Goal: Find specific page/section: Find specific page/section

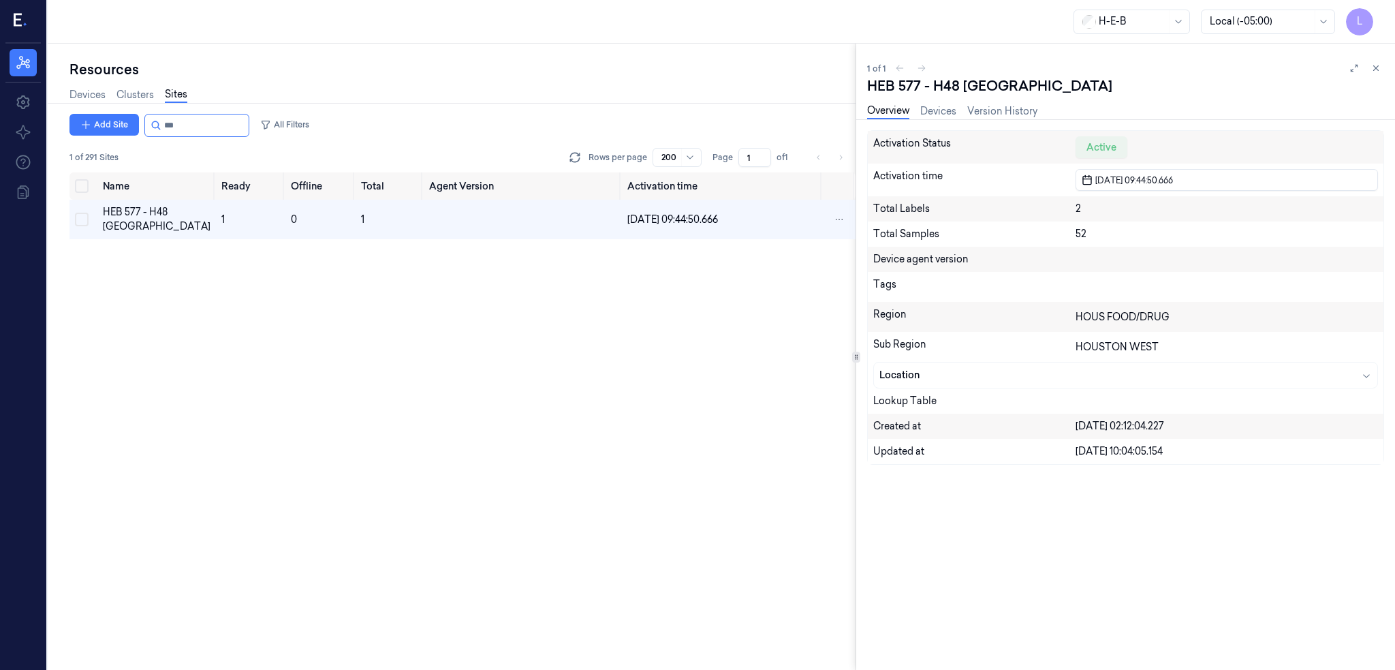
click at [213, 125] on input "string" at bounding box center [205, 125] width 82 height 22
type input "***"
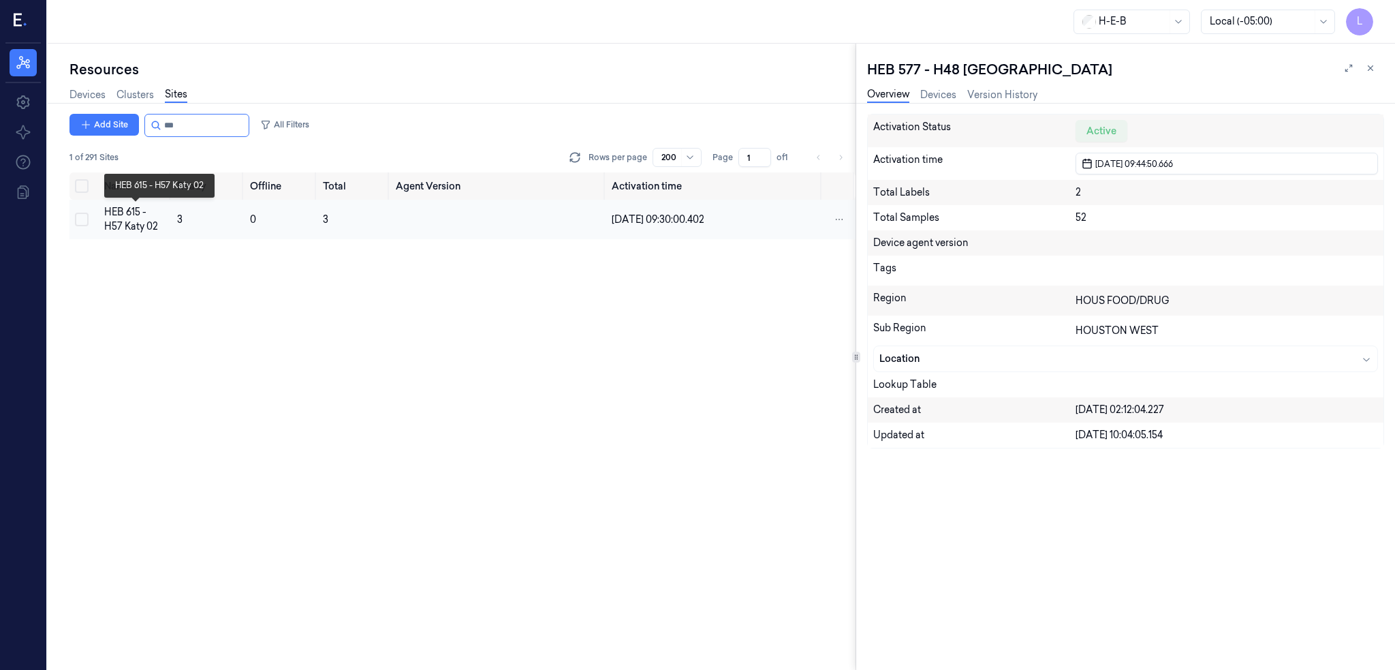
click at [137, 226] on div "HEB 615 - H57 Katy 02" at bounding box center [135, 219] width 62 height 29
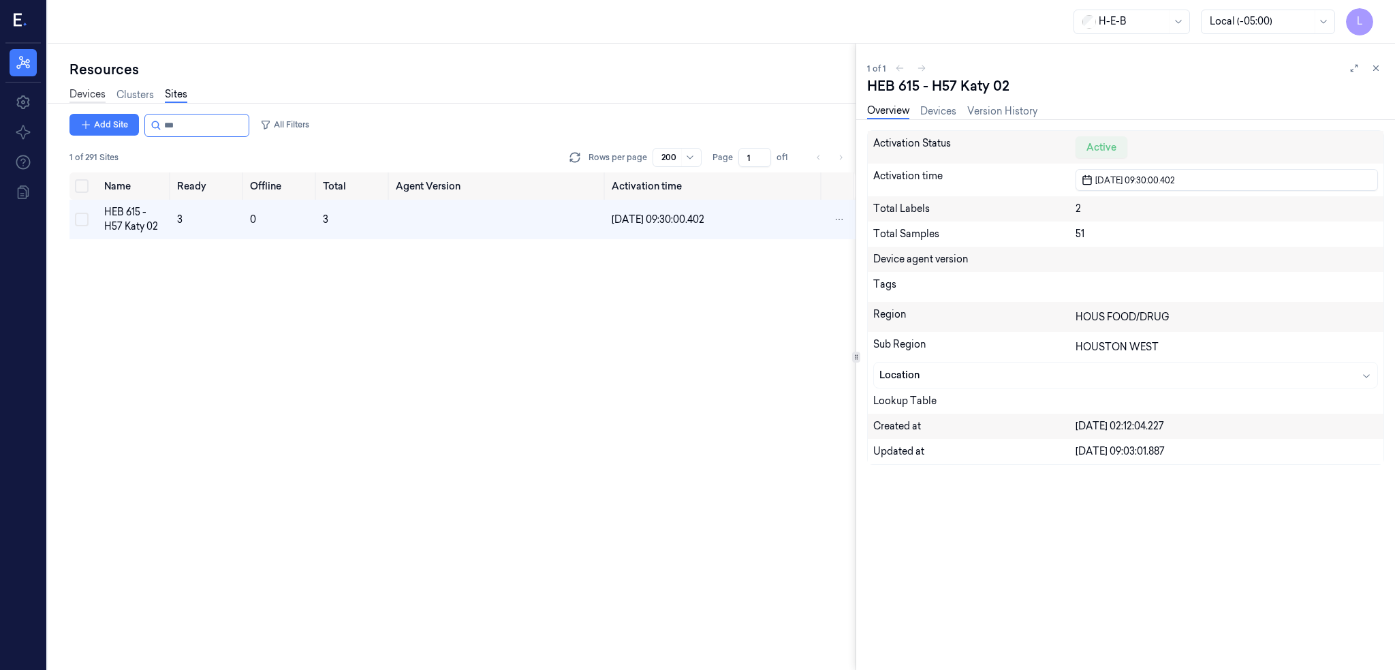
click at [94, 90] on link "Devices" at bounding box center [87, 95] width 36 height 16
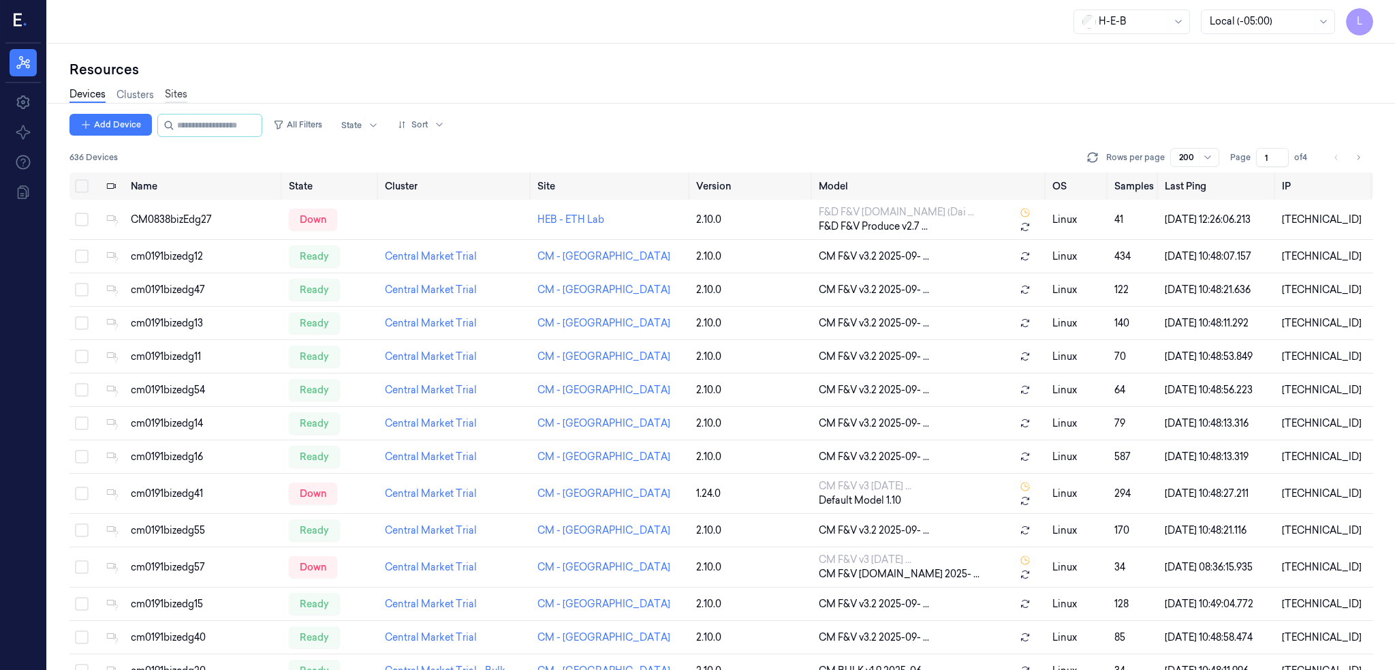
click at [175, 96] on link "Sites" at bounding box center [176, 95] width 22 height 16
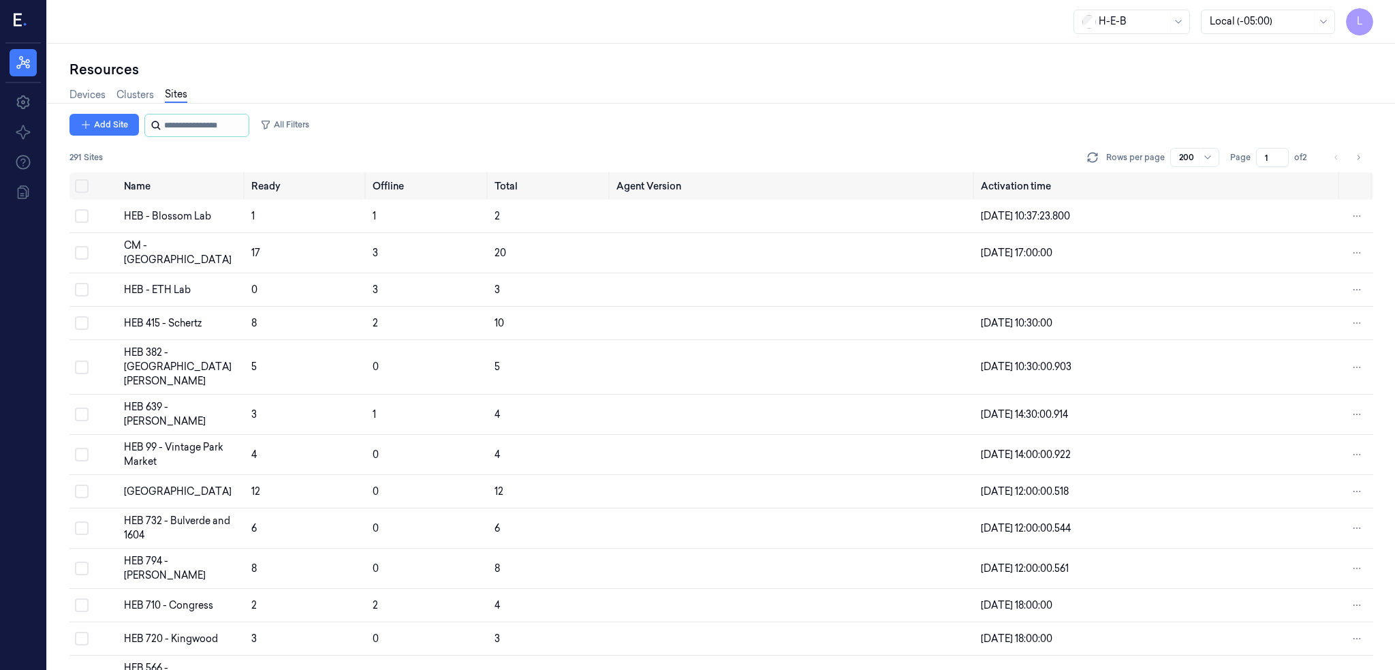
click at [176, 127] on input "string" at bounding box center [205, 125] width 82 height 22
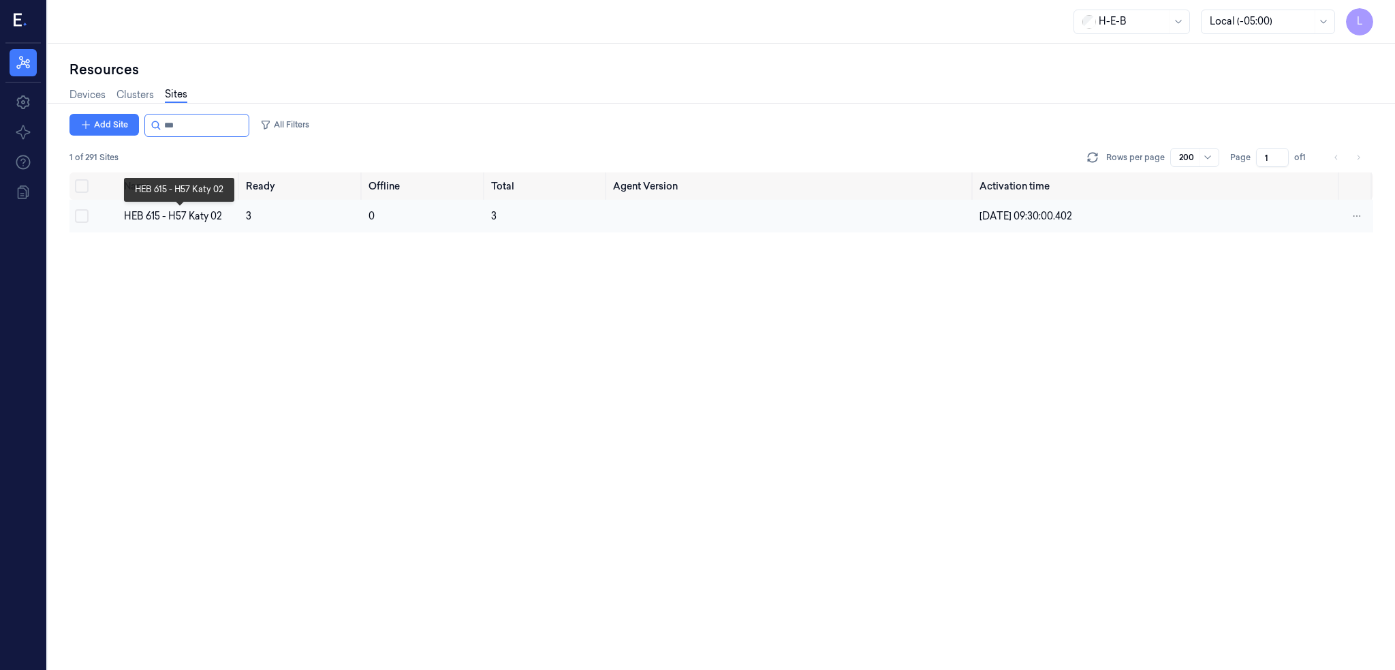
type input "***"
click at [193, 213] on div "HEB 615 - H57 Katy 02" at bounding box center [180, 216] width 112 height 14
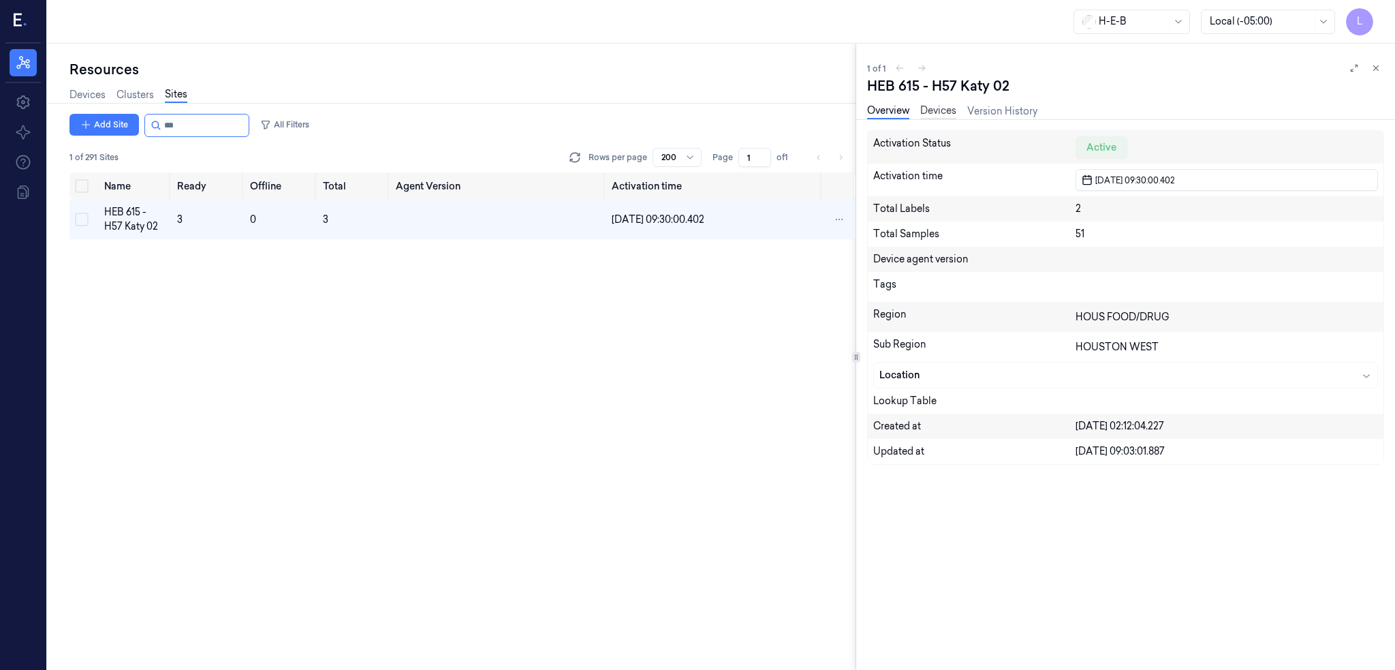
click at [949, 114] on link "Devices" at bounding box center [938, 112] width 36 height 16
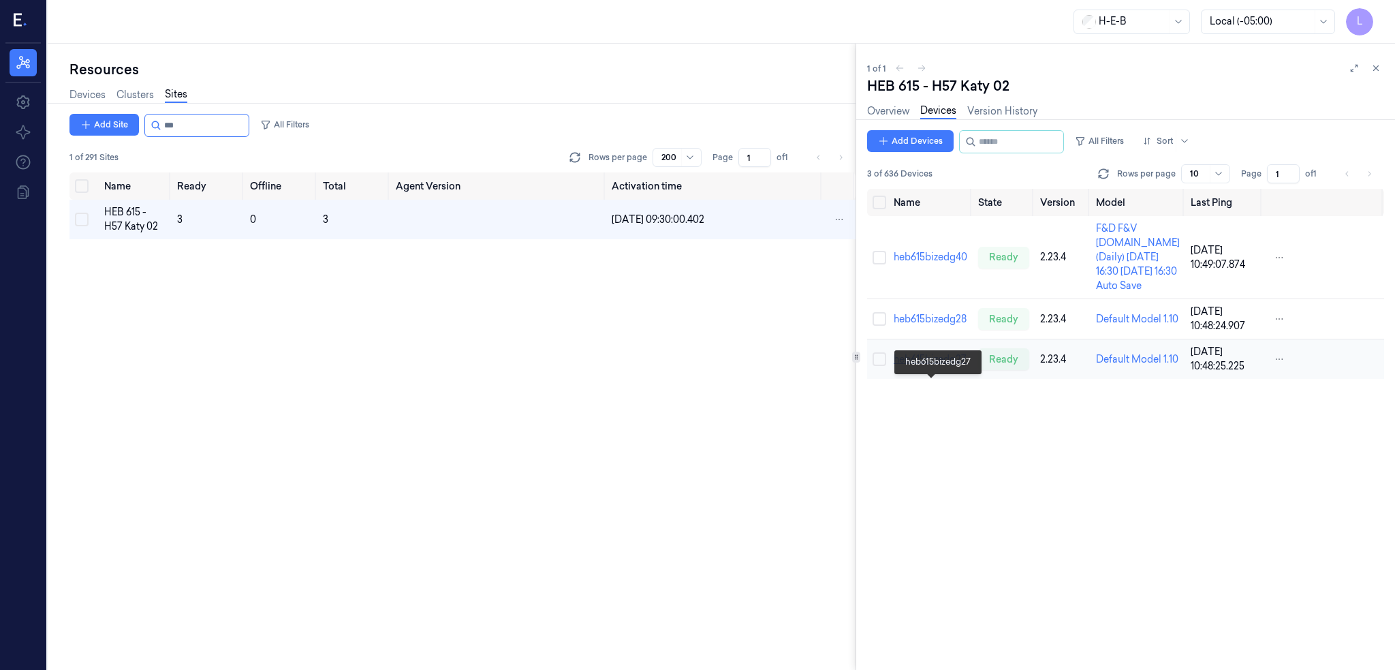
click at [926, 365] on link "heb615bizedg27" at bounding box center [930, 359] width 73 height 12
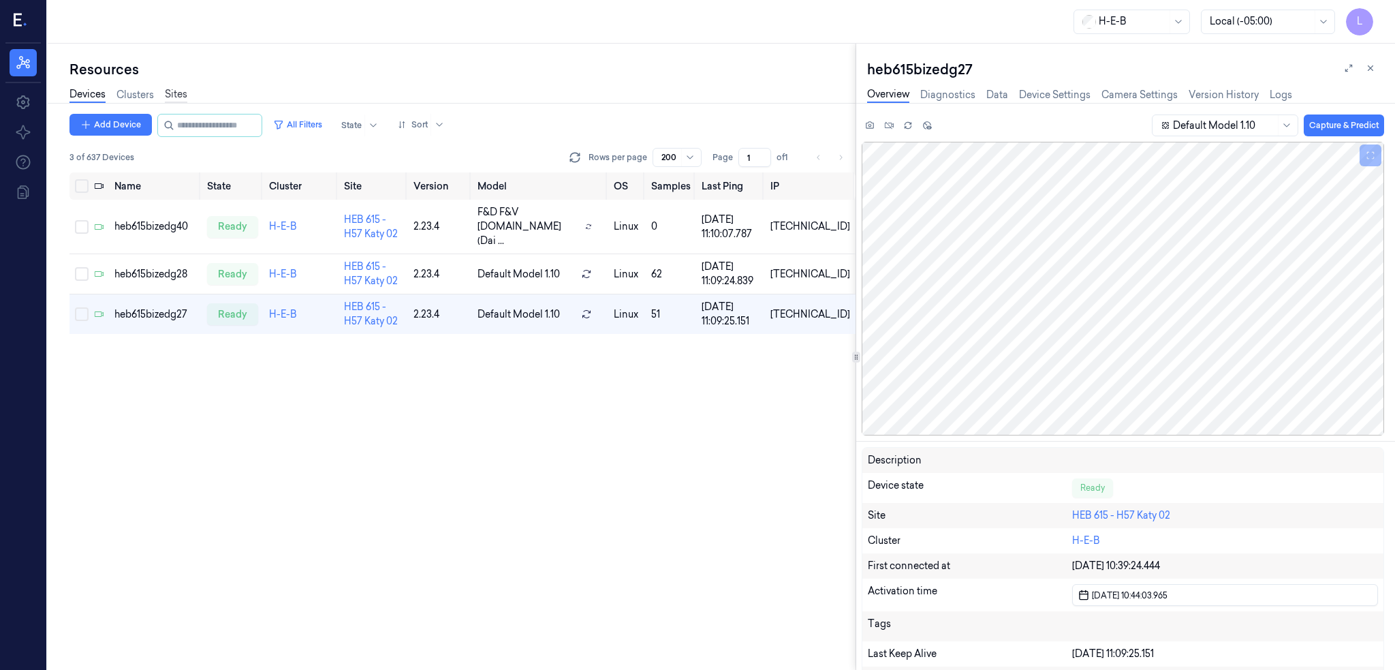
click at [174, 97] on link "Sites" at bounding box center [176, 95] width 22 height 16
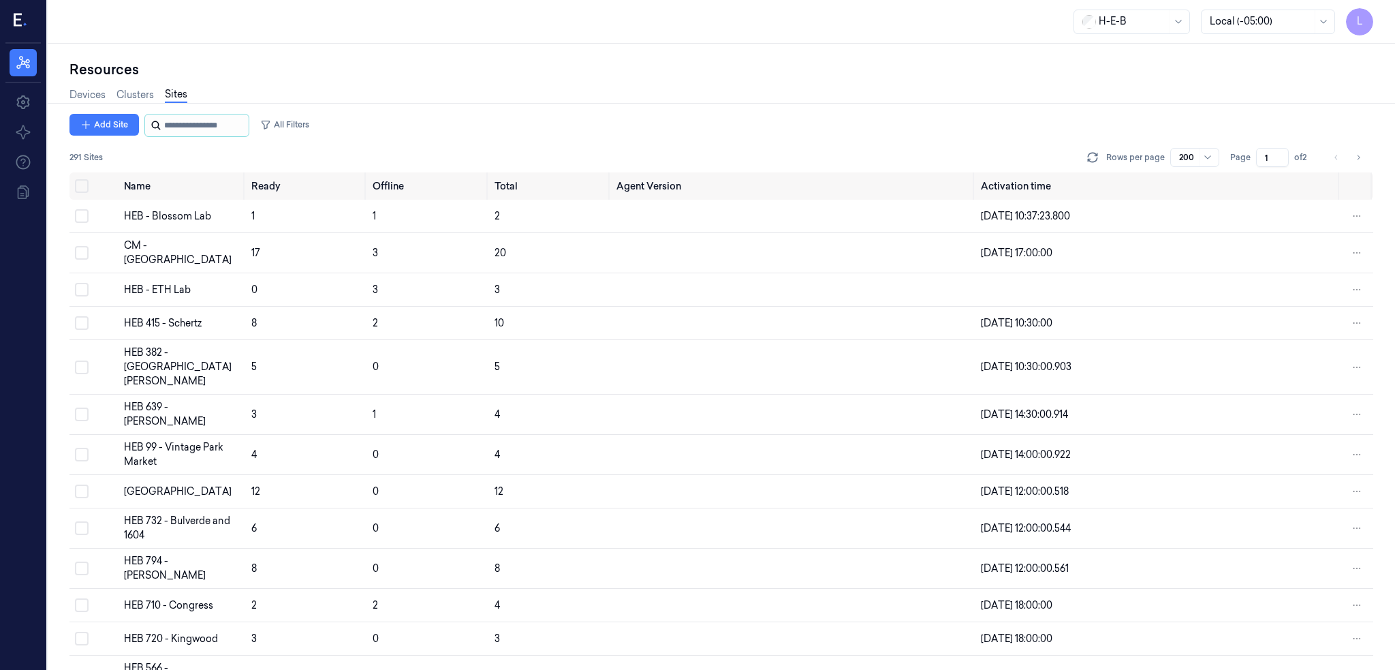
click at [180, 119] on input "string" at bounding box center [205, 125] width 82 height 22
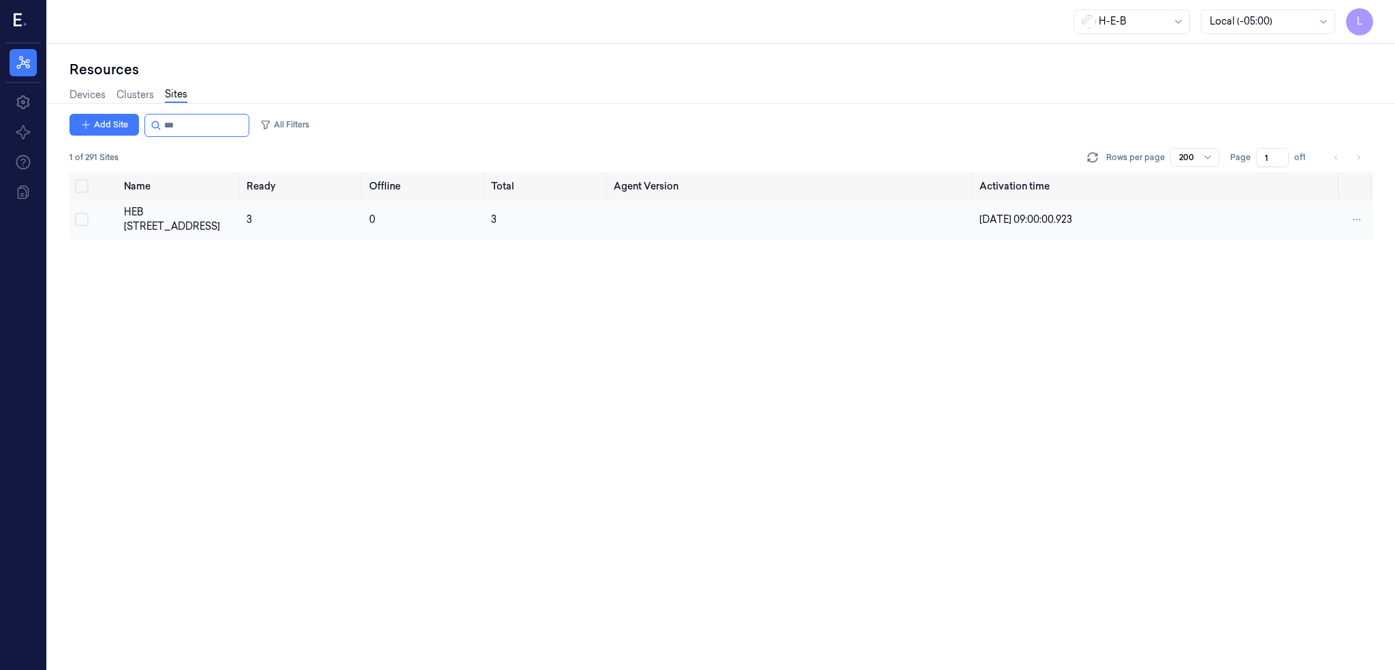
type input "***"
click at [159, 204] on td "HEB [STREET_ADDRESS]" at bounding box center [180, 220] width 123 height 40
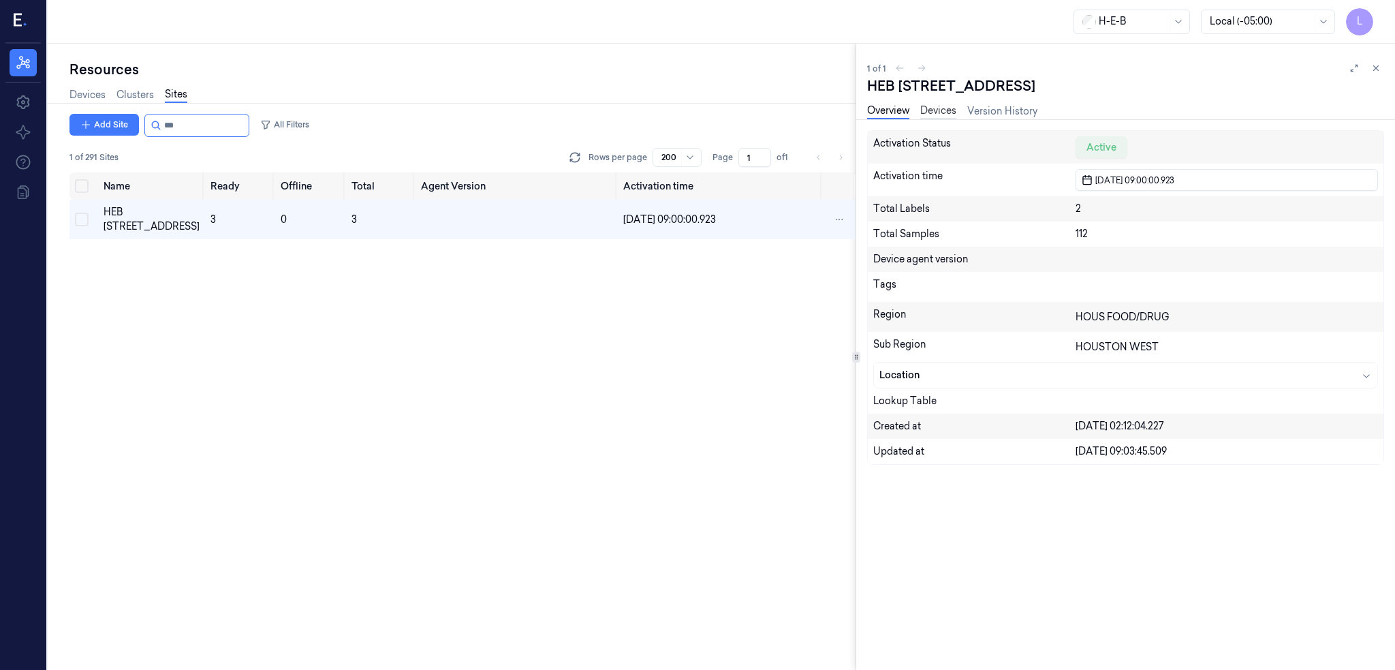
click at [954, 114] on link "Devices" at bounding box center [938, 112] width 36 height 16
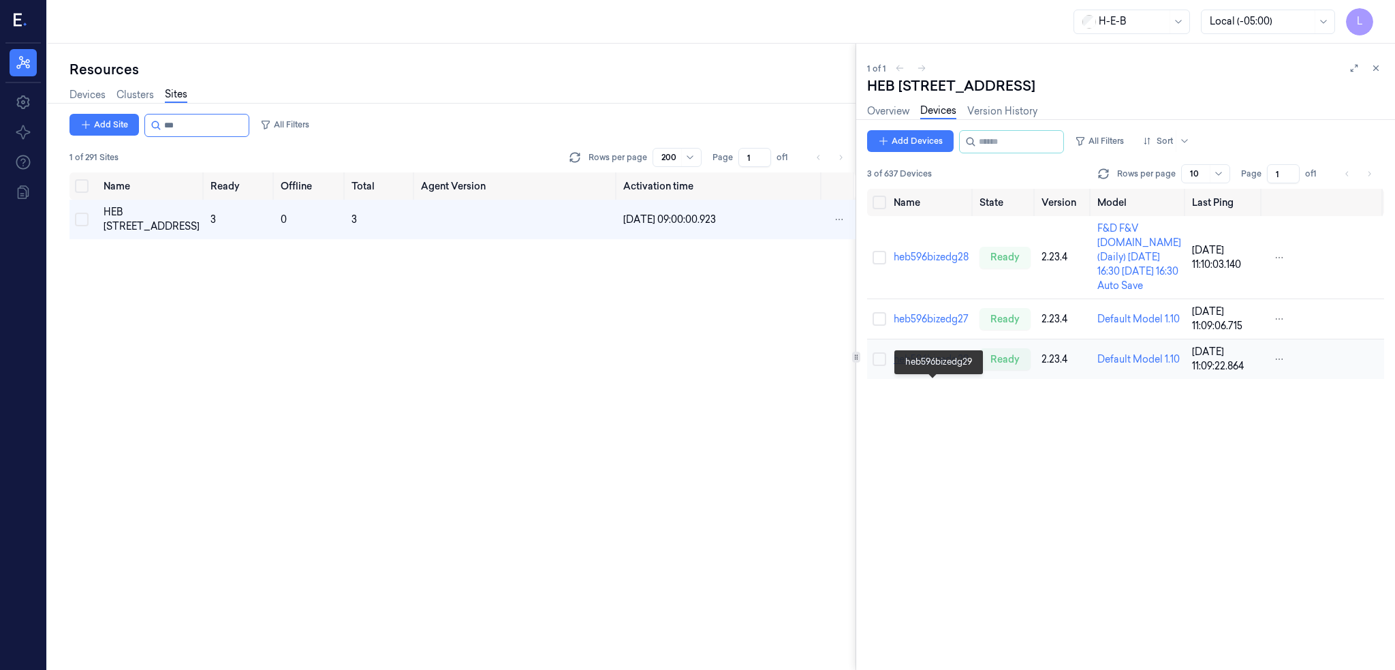
click at [942, 365] on link "heb596bizedg29" at bounding box center [931, 359] width 75 height 12
